Goal: Information Seeking & Learning: Learn about a topic

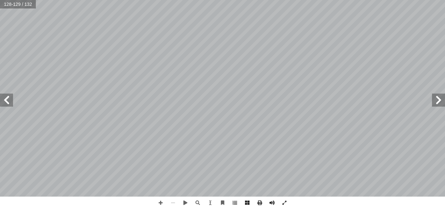
click at [436, 105] on span at bounding box center [438, 100] width 13 height 13
click at [14, 2] on input "text" at bounding box center [18, 4] width 37 height 8
type input "*"
click at [4, 99] on span at bounding box center [6, 100] width 13 height 13
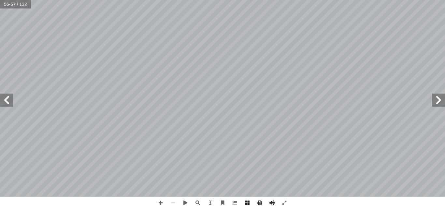
click at [4, 99] on span at bounding box center [6, 100] width 13 height 13
click at [10, 2] on input "text" at bounding box center [16, 4] width 32 height 8
type input "***"
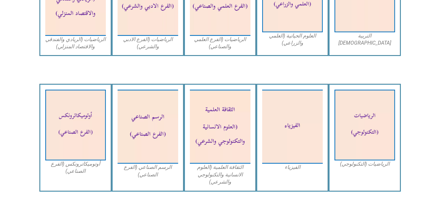
scroll to position [493, 0]
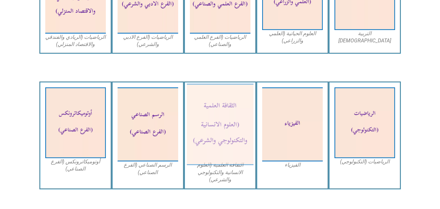
click at [221, 126] on img at bounding box center [220, 124] width 67 height 81
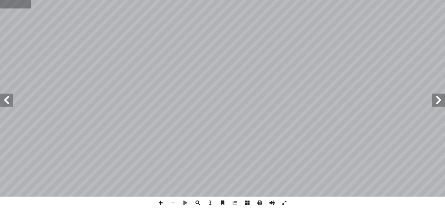
click at [9, 5] on input "text" at bounding box center [16, 4] width 32 height 8
type input "*"
